Goal: Find specific page/section: Find specific page/section

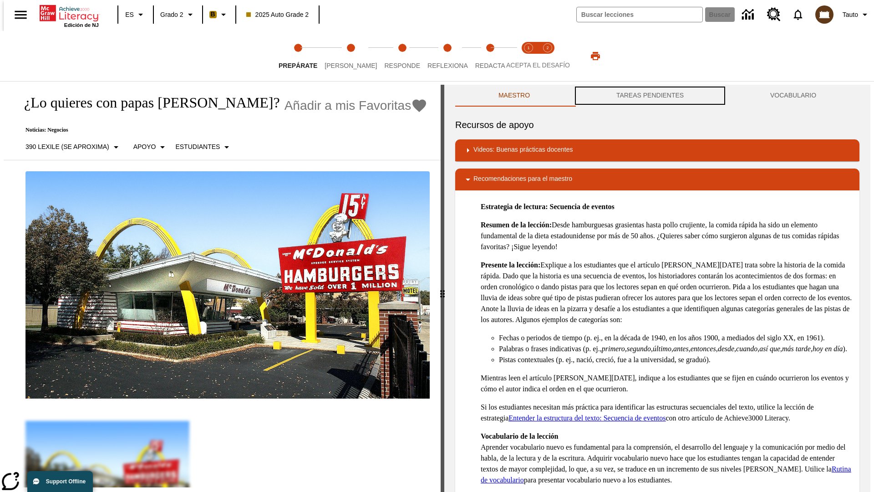
click at [650, 96] on button "TAREAS PENDIENTES" at bounding box center [650, 96] width 154 height 22
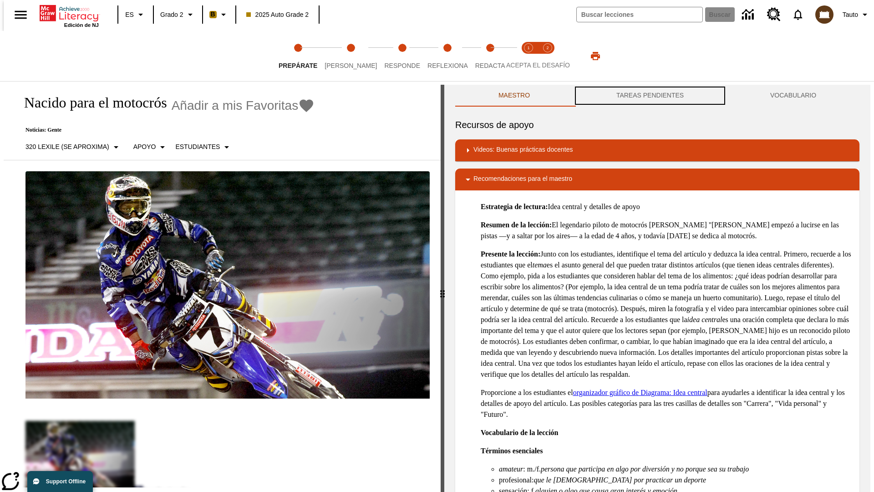
click at [650, 96] on button "TAREAS PENDIENTES" at bounding box center [650, 96] width 154 height 22
